Goal: Task Accomplishment & Management: Complete application form

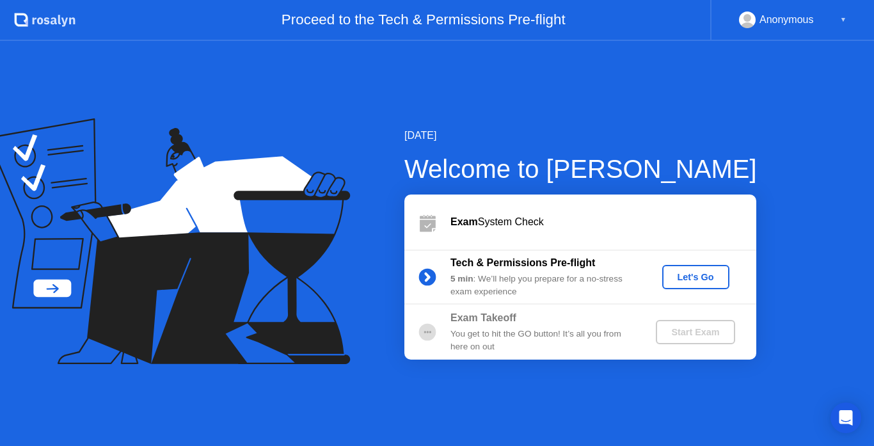
click at [684, 275] on div "Let's Go" at bounding box center [696, 277] width 57 height 10
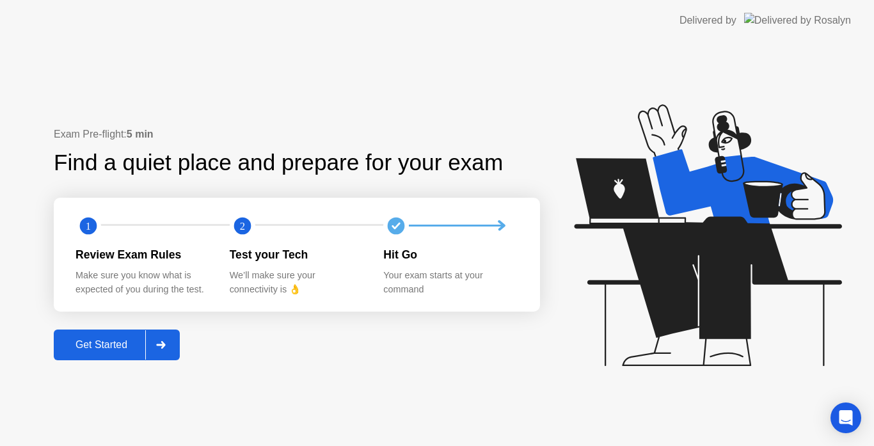
click at [124, 337] on button "Get Started" at bounding box center [117, 345] width 126 height 31
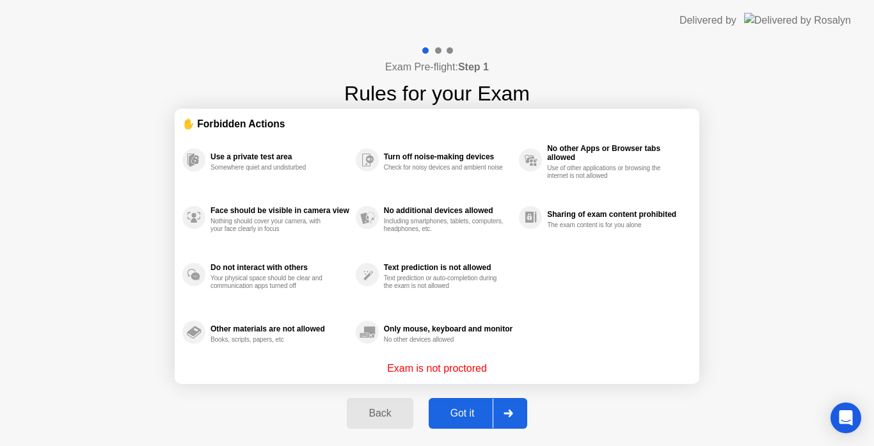
click at [458, 416] on div "Got it" at bounding box center [463, 414] width 60 height 12
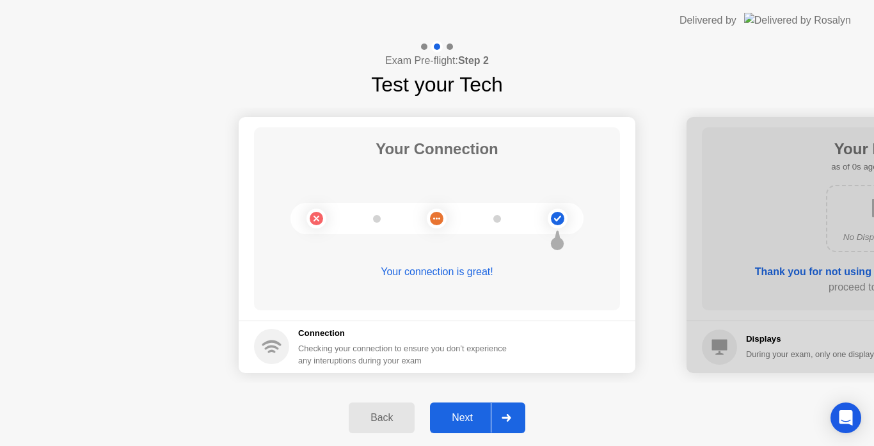
click at [458, 416] on div "Next" at bounding box center [462, 418] width 57 height 12
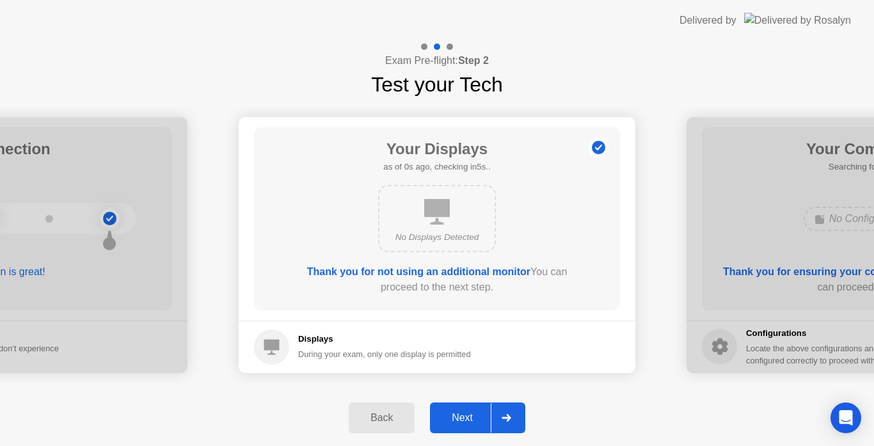
click at [458, 416] on div "Next" at bounding box center [462, 418] width 57 height 12
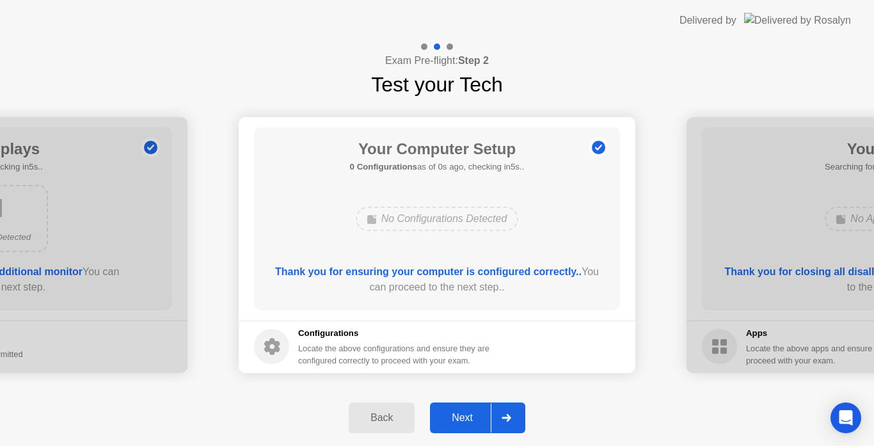
click at [456, 416] on div "Next" at bounding box center [462, 418] width 57 height 12
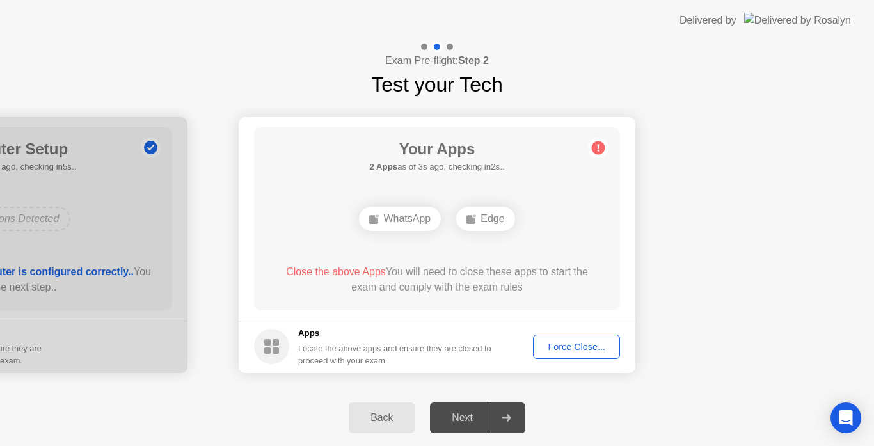
click at [586, 338] on button "Force Close..." at bounding box center [576, 347] width 87 height 24
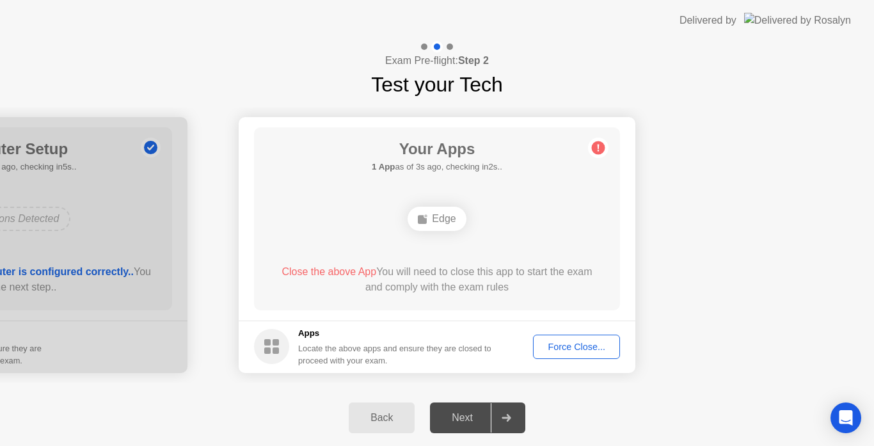
click at [566, 344] on div "Force Close..." at bounding box center [577, 347] width 78 height 10
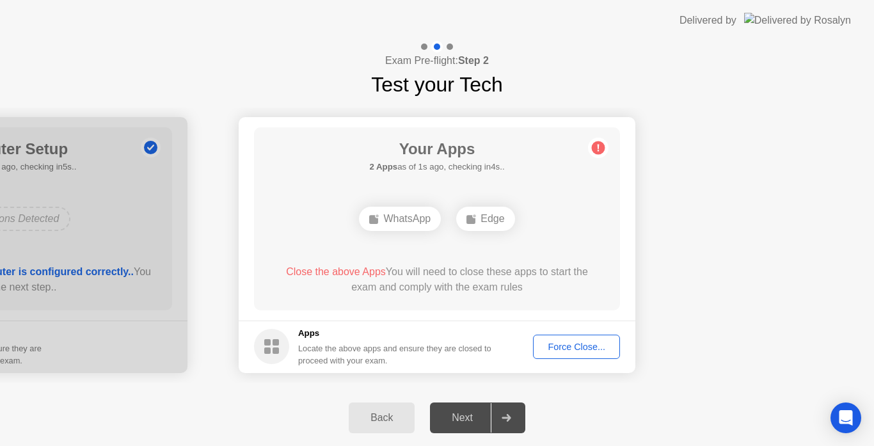
click at [573, 346] on div "Force Close..." at bounding box center [577, 347] width 78 height 10
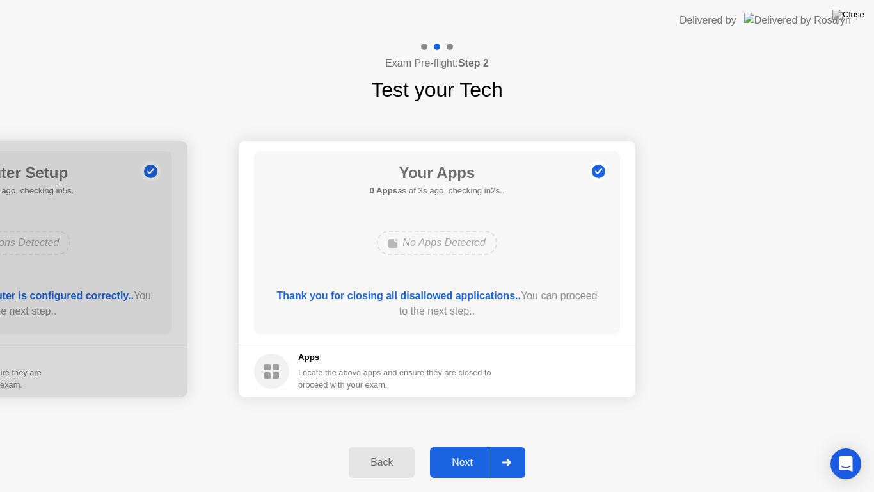
click at [460, 445] on div "Next" at bounding box center [462, 462] width 57 height 12
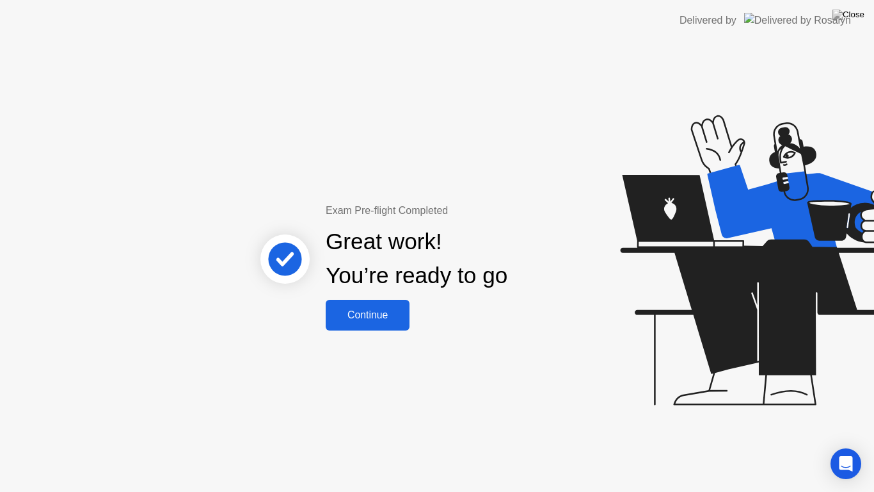
click at [386, 312] on div "Continue" at bounding box center [368, 315] width 76 height 12
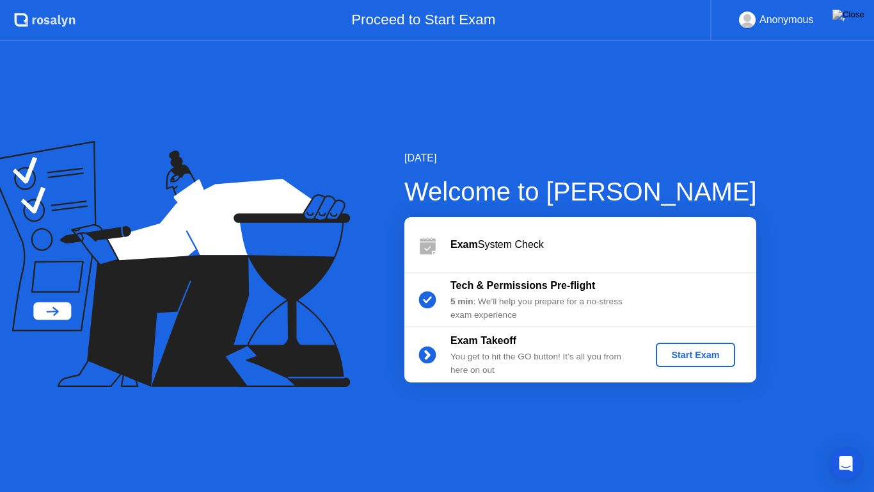
click at [687, 354] on div "Start Exam" at bounding box center [695, 354] width 68 height 10
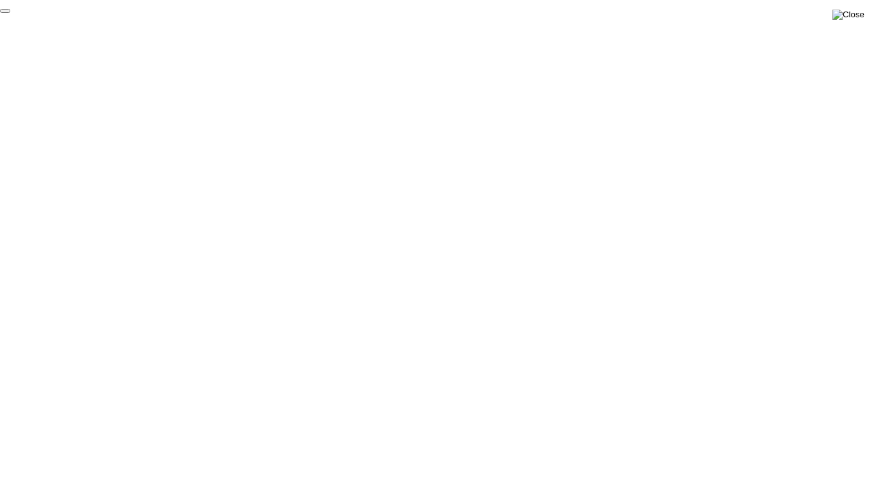
click at [860, 15] on img at bounding box center [849, 15] width 32 height 10
click at [722, 445] on div at bounding box center [437, 492] width 874 height 0
click at [861, 15] on img at bounding box center [849, 15] width 32 height 10
